Goal: Information Seeking & Learning: Learn about a topic

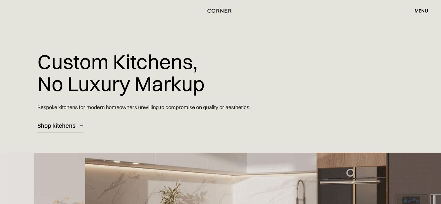
click at [216, 73] on div "Custom Kitchens, No Luxury Markup Bespoke kitchens for modern homeowners unwill…" at bounding box center [164, 66] width 254 height 133
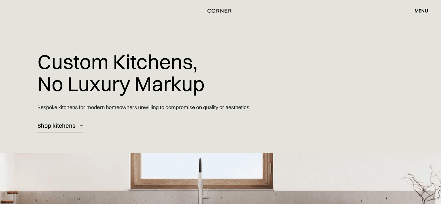
click at [423, 12] on div "menu" at bounding box center [421, 10] width 13 height 5
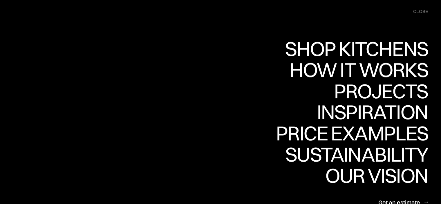
click at [428, 10] on nav "Shop Kitchens Shop Kitchens How it works How it works Projects Projects Inspira…" at bounding box center [220, 110] width 441 height 220
click at [427, 10] on div "close" at bounding box center [420, 11] width 15 height 6
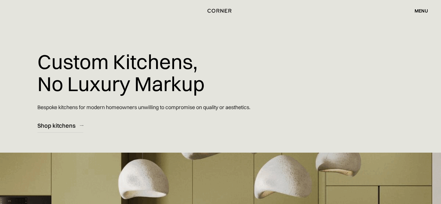
drag, startPoint x: 422, startPoint y: 0, endPoint x: 192, endPoint y: 61, distance: 237.8
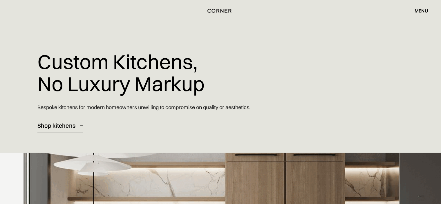
click at [192, 61] on h1 "Custom Kitchens, No Luxury Markup" at bounding box center [120, 72] width 167 height 53
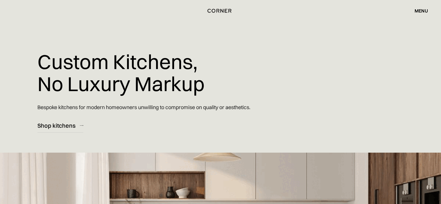
click at [117, 46] on div "Custom Kitchens, No Luxury Markup Bespoke kitchens for modern homeowners unwill…" at bounding box center [164, 66] width 254 height 133
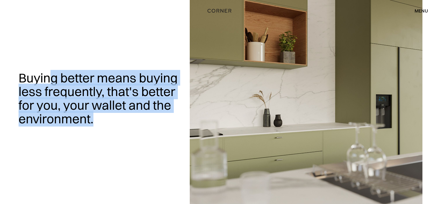
drag, startPoint x: 51, startPoint y: 80, endPoint x: 111, endPoint y: 118, distance: 70.3
click at [109, 120] on h1 "Buying better means buying less frequently, that's better for you, your wallet …" at bounding box center [101, 98] width 164 height 55
click at [113, 116] on h1 "Buying better means buying less frequently, that's better for you, your wallet …" at bounding box center [101, 98] width 164 height 55
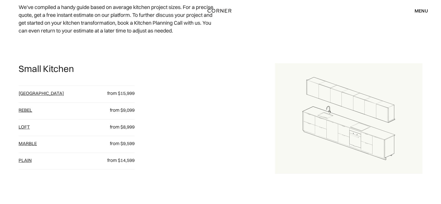
scroll to position [290, 0]
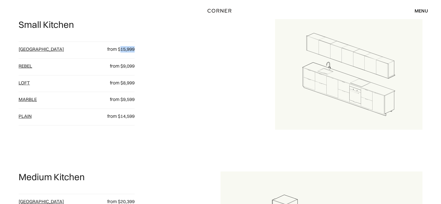
drag, startPoint x: 121, startPoint y: 50, endPoint x: 144, endPoint y: 55, distance: 22.9
click at [144, 55] on div "Small Kitchen Berlin from $15,999 Rebel from $9,099 loft from $8,999 Marble fro…" at bounding box center [147, 74] width 256 height 111
drag, startPoint x: 246, startPoint y: 81, endPoint x: 242, endPoint y: 80, distance: 3.5
click at [246, 81] on div "Small Kitchen Berlin from $15,999 Rebel from $9,099 loft from $8,999 Marble fro…" at bounding box center [147, 74] width 256 height 111
click at [29, 50] on link "[GEOGRAPHIC_DATA]" at bounding box center [41, 49] width 45 height 6
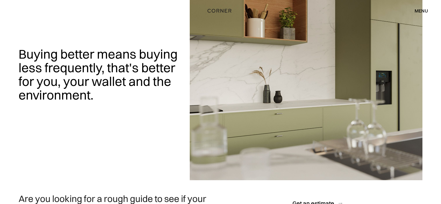
scroll to position [0, 0]
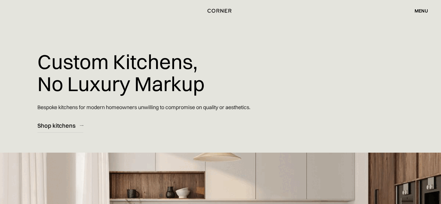
click at [130, 55] on h1 "Custom Kitchens, No Luxury Markup" at bounding box center [120, 72] width 167 height 53
